Goal: Find specific page/section: Find specific page/section

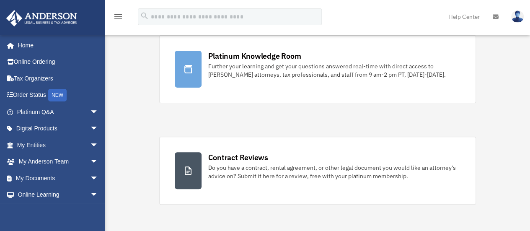
scroll to position [66, 0]
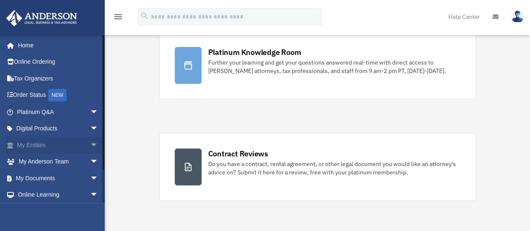
click at [74, 147] on link "My Entities arrow_drop_down" at bounding box center [58, 144] width 105 height 17
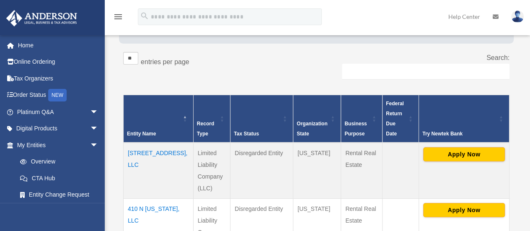
scroll to position [147, 0]
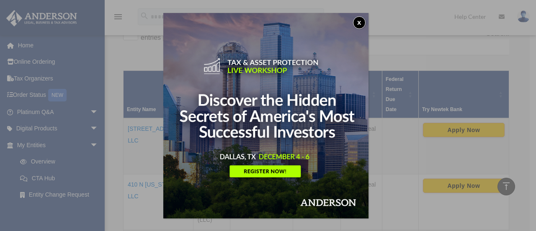
click at [360, 21] on button "x" at bounding box center [359, 22] width 13 height 13
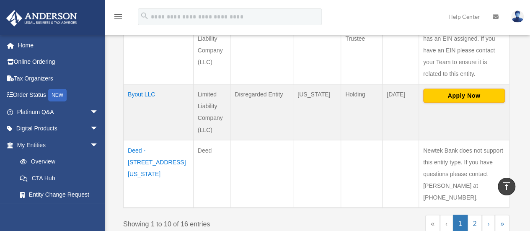
scroll to position [676, 0]
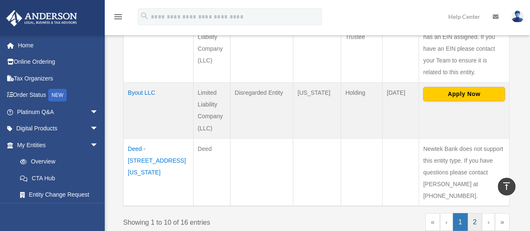
click at [476, 213] on link "2" at bounding box center [474, 222] width 15 height 18
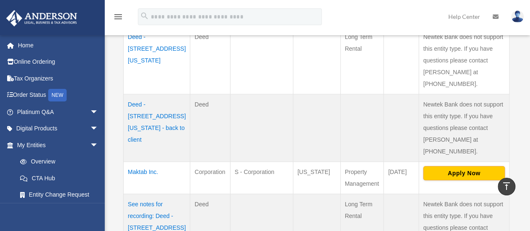
scroll to position [306, 0]
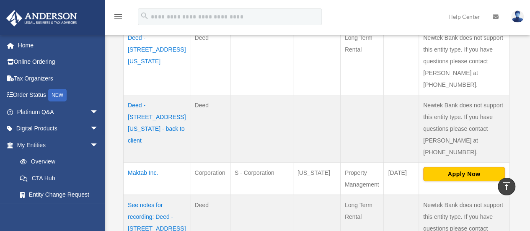
drag, startPoint x: 150, startPoint y: 166, endPoint x: 142, endPoint y: 162, distance: 8.6
click at [142, 194] on td "See notes for recording: Deed - 939 East 3rd Street" at bounding box center [156, 227] width 67 height 67
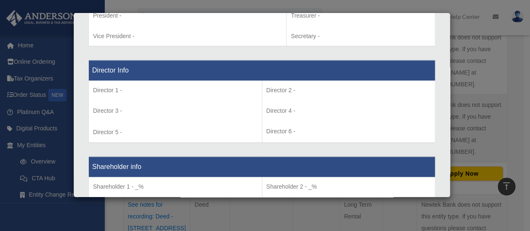
scroll to position [584, 0]
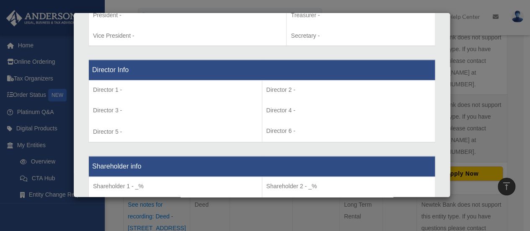
click at [473, 68] on div "Details × Articles Sent Organizational Date" at bounding box center [265, 115] width 530 height 231
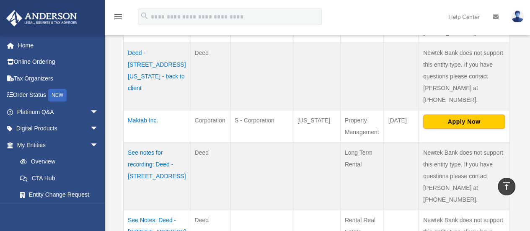
scroll to position [360, 0]
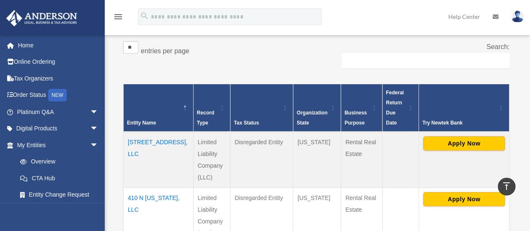
scroll to position [106, 0]
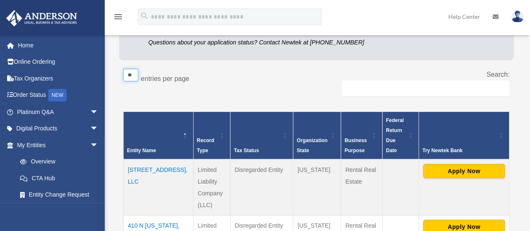
click at [135, 74] on select "** ** ** ***" at bounding box center [130, 75] width 15 height 13
select select "**"
click at [123, 69] on select "** ** ** ***" at bounding box center [130, 75] width 15 height 13
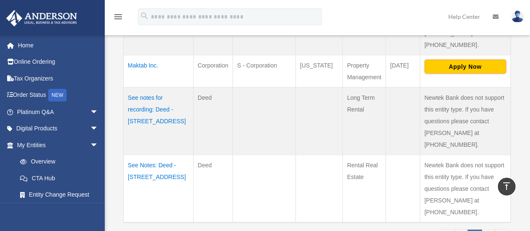
scroll to position [1029, 0]
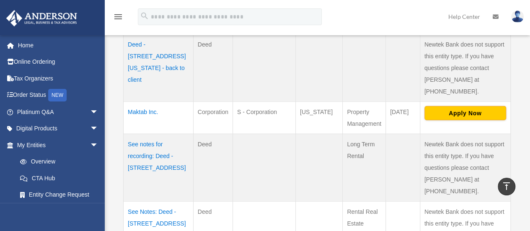
click at [300, 201] on td at bounding box center [318, 235] width 47 height 68
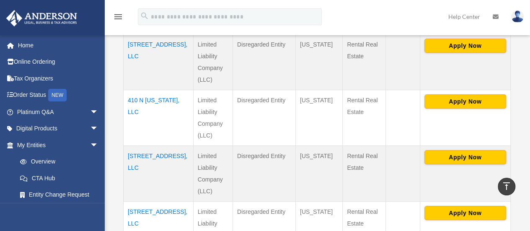
scroll to position [232, 0]
